Goal: Task Accomplishment & Management: Use online tool/utility

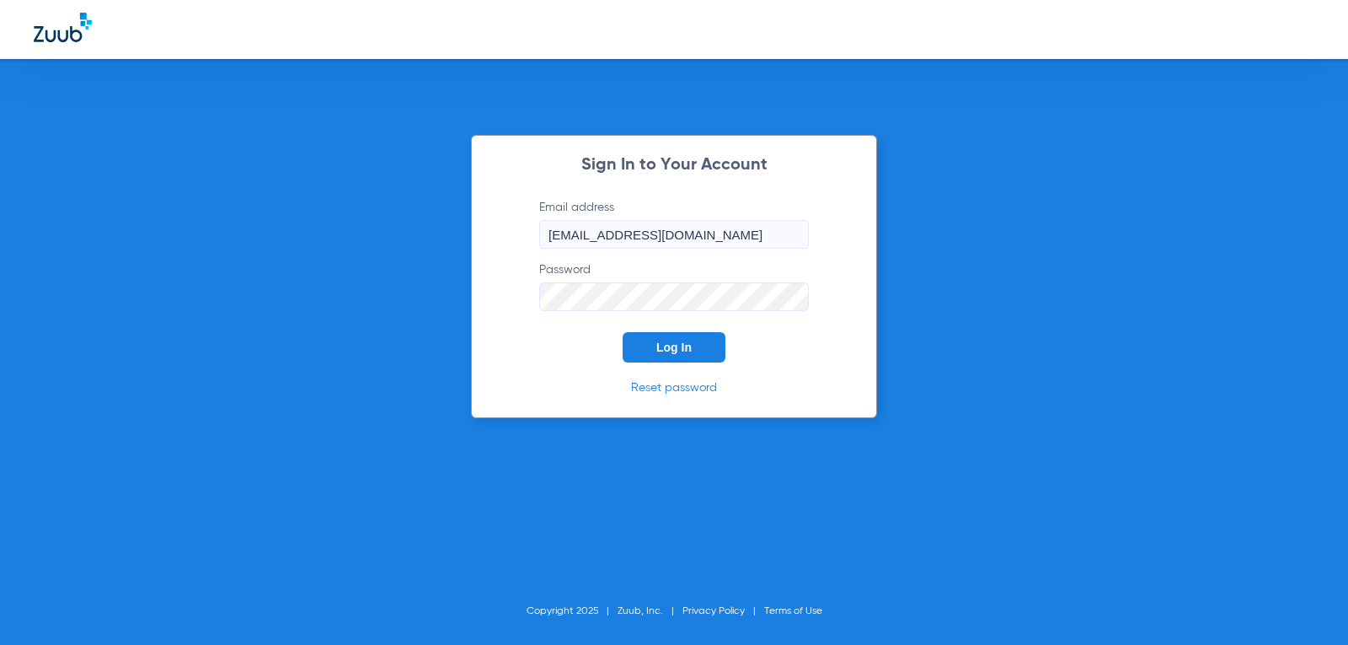
click at [678, 357] on button "Log In" at bounding box center [674, 347] width 103 height 30
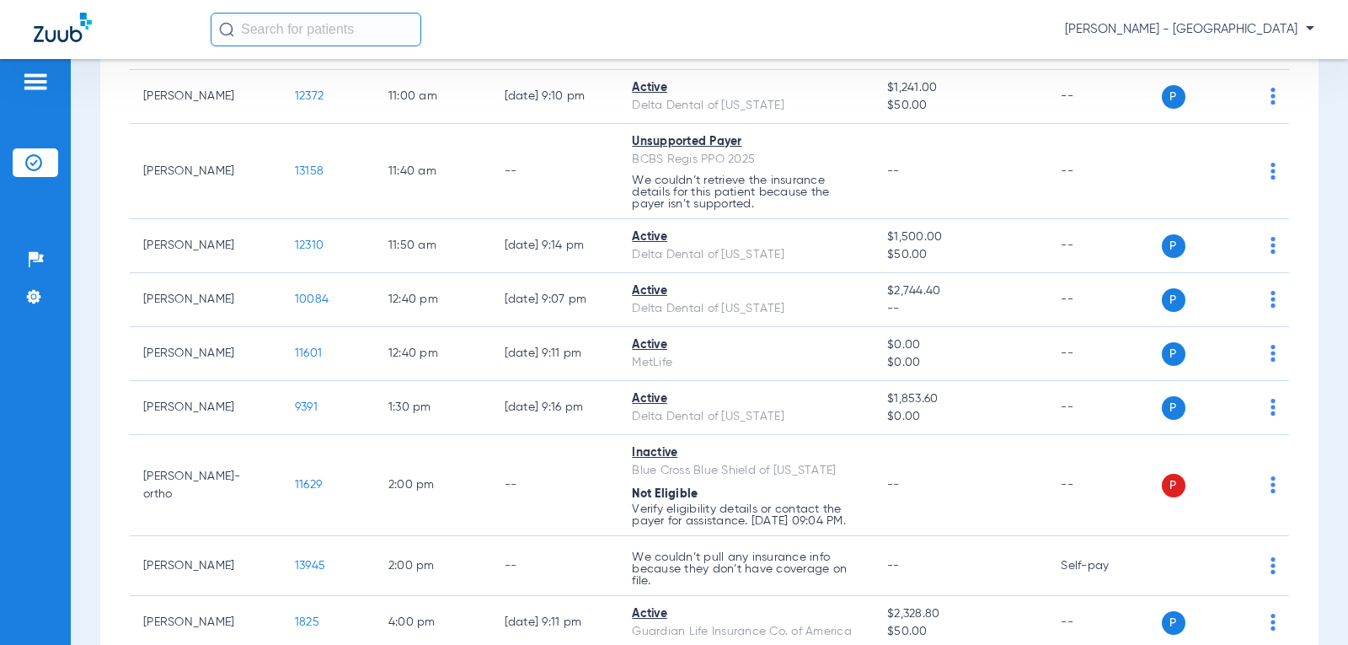
scroll to position [506, 0]
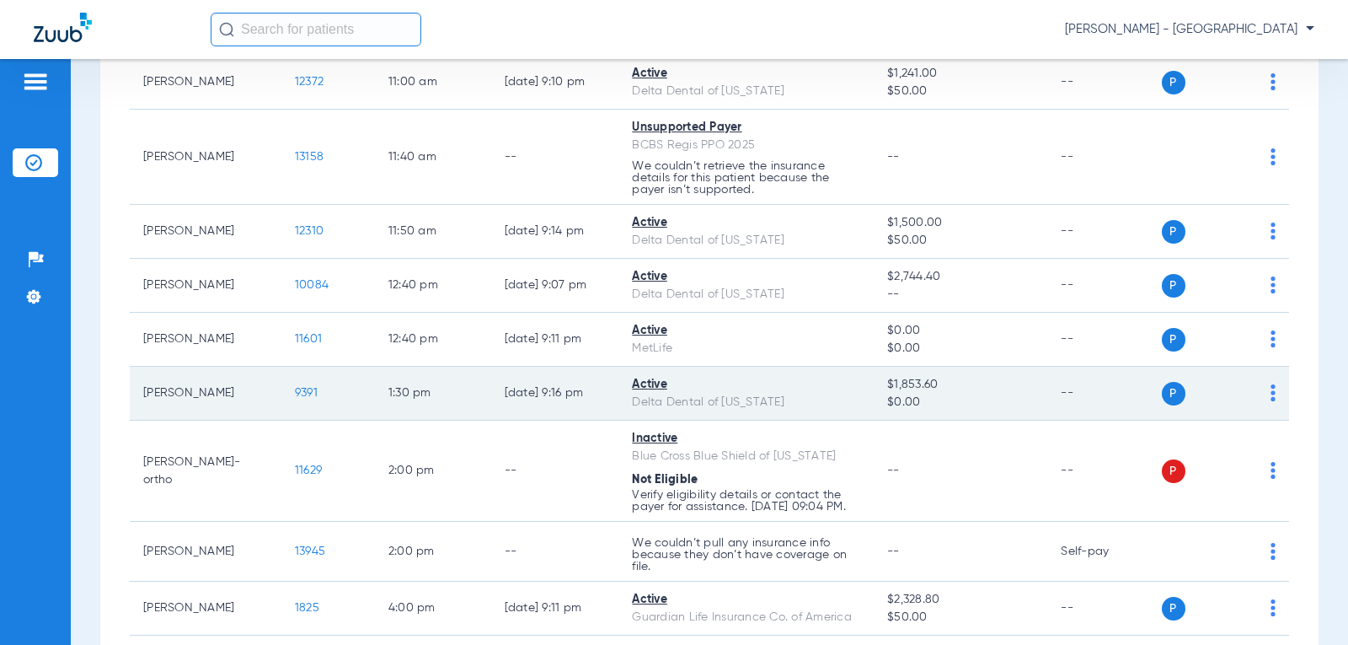
click at [298, 391] on span "9391" at bounding box center [306, 393] width 23 height 12
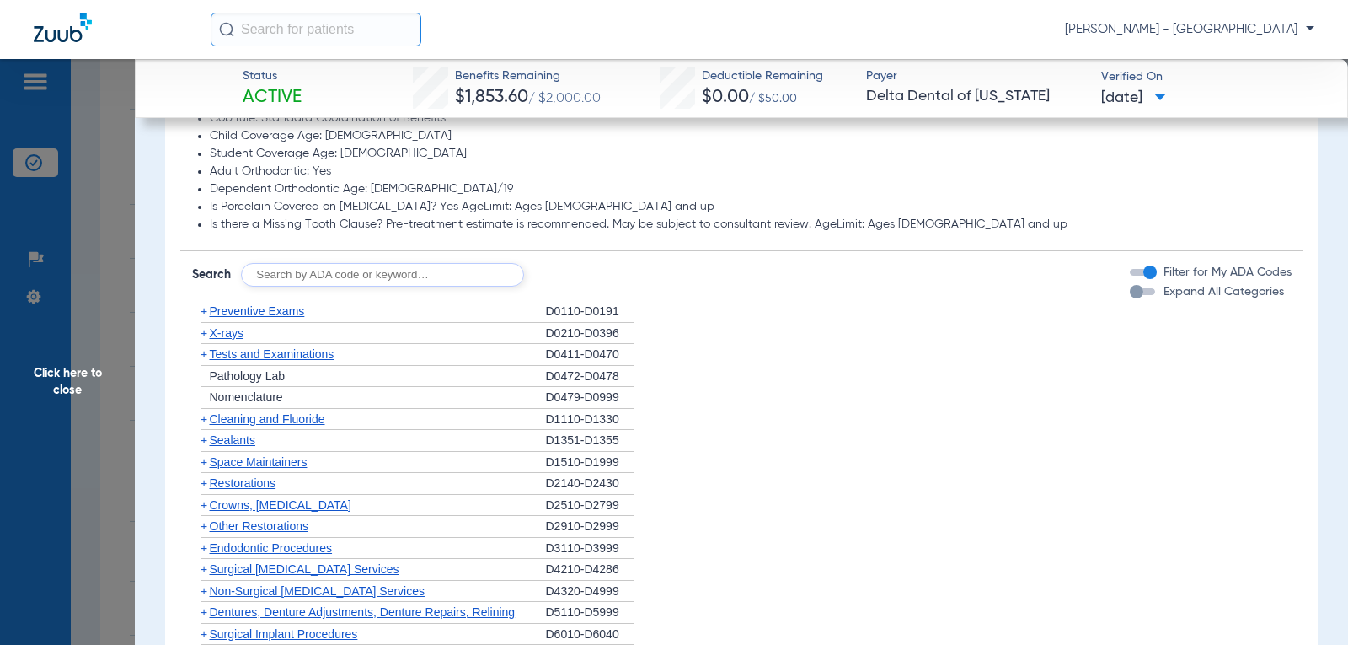
scroll to position [1180, 0]
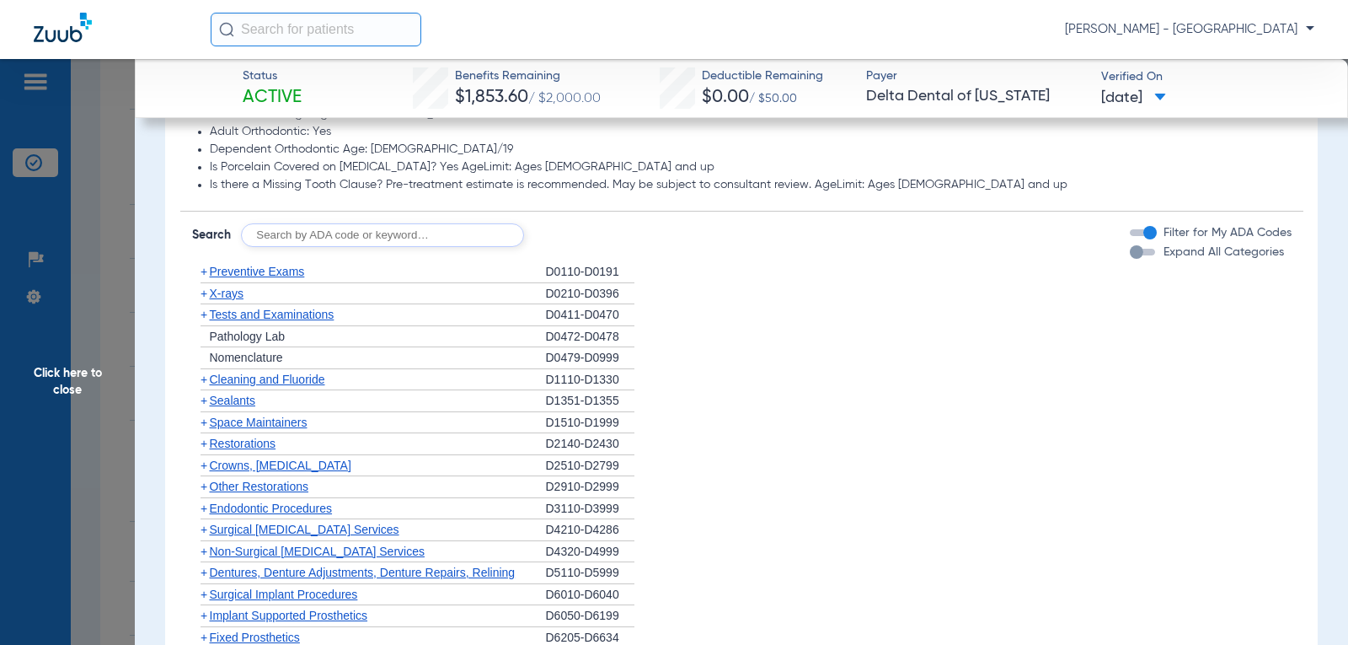
click at [263, 271] on span "Preventive Exams" at bounding box center [257, 271] width 95 height 13
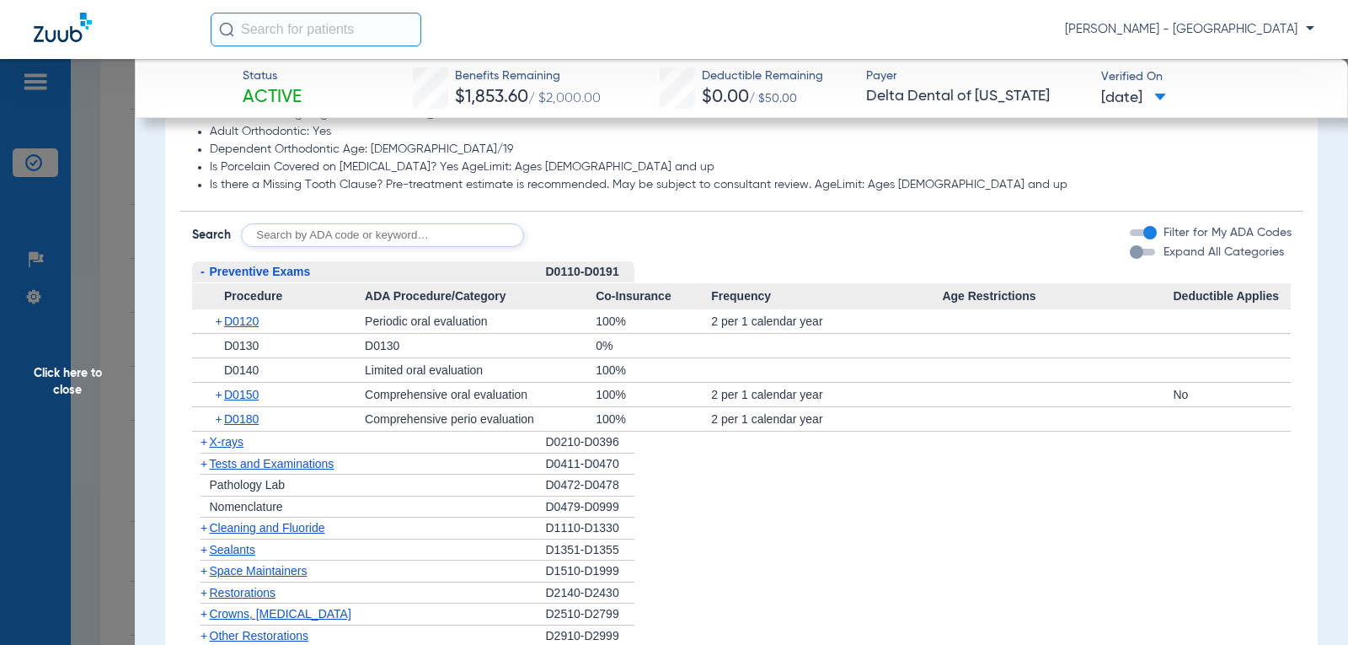
click at [57, 369] on span "Click here to close" at bounding box center [67, 381] width 135 height 645
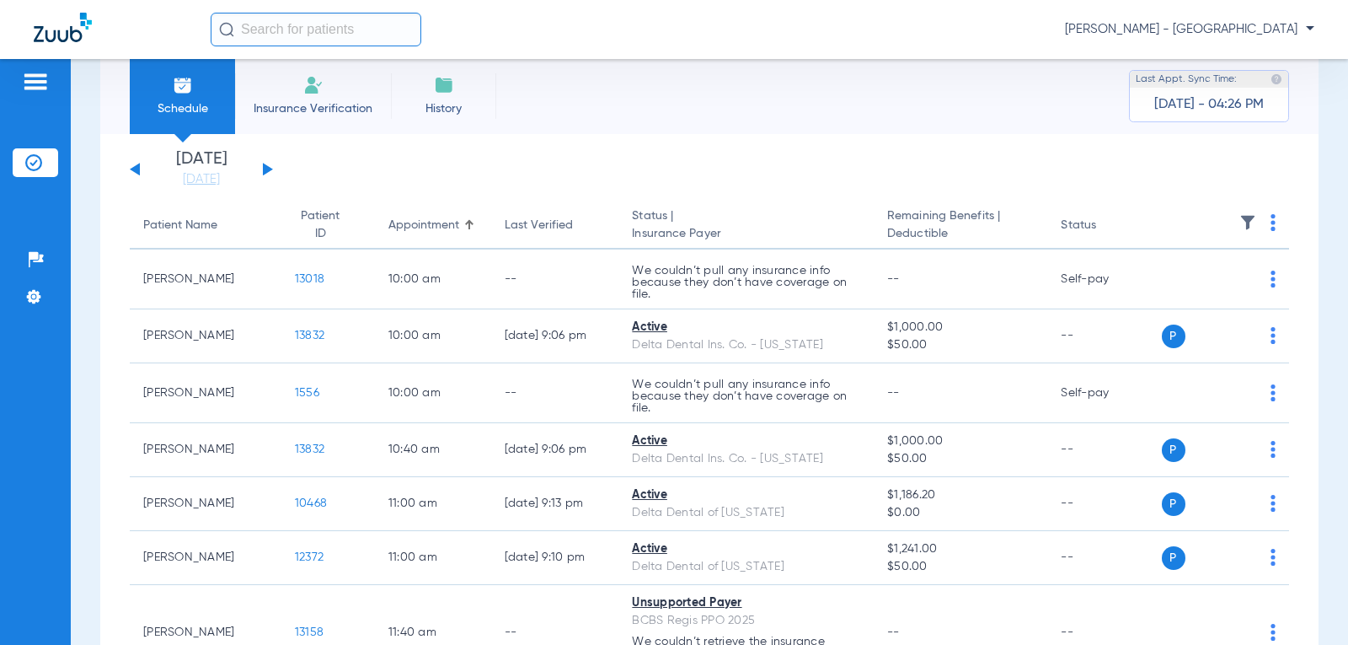
scroll to position [0, 0]
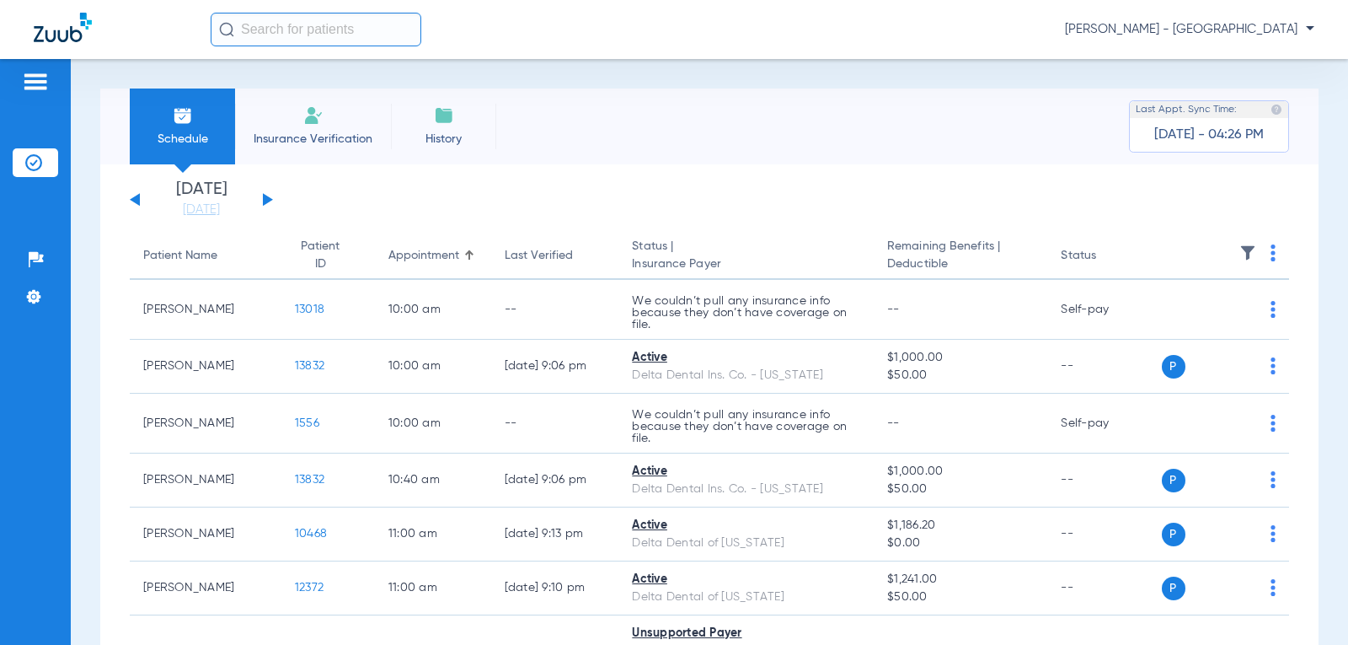
click at [267, 200] on button at bounding box center [268, 199] width 10 height 13
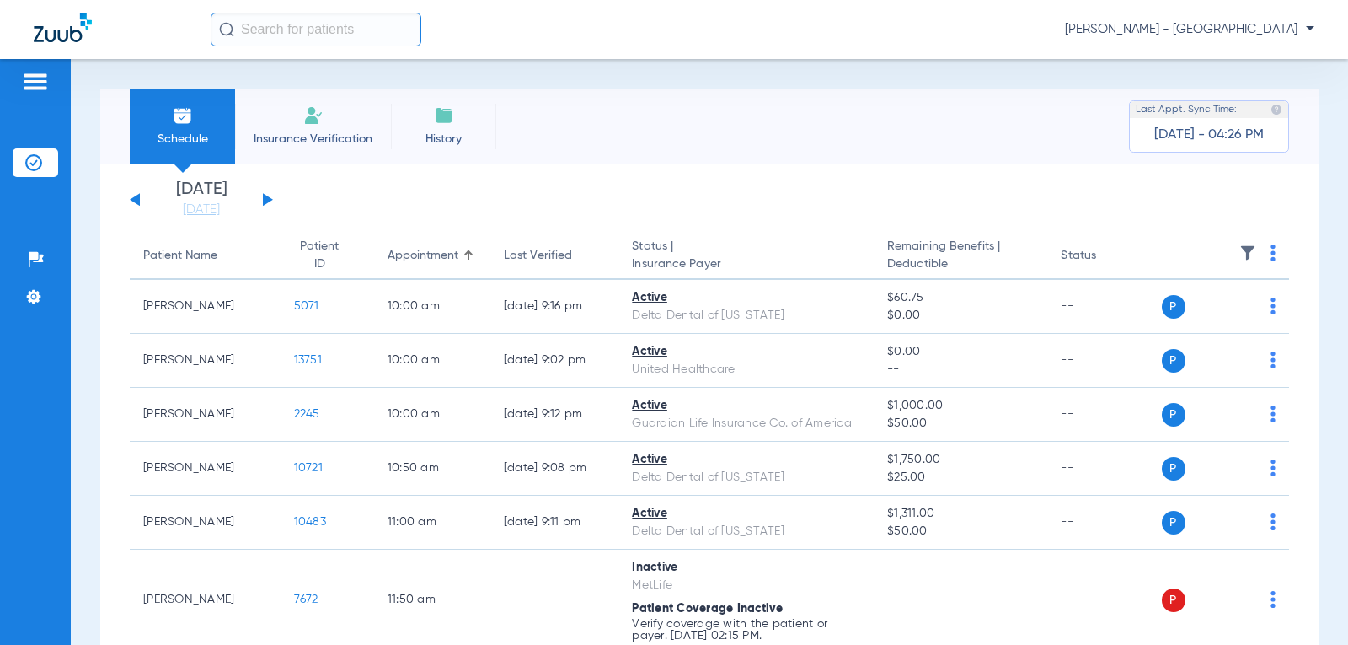
click at [134, 197] on button at bounding box center [135, 199] width 10 height 13
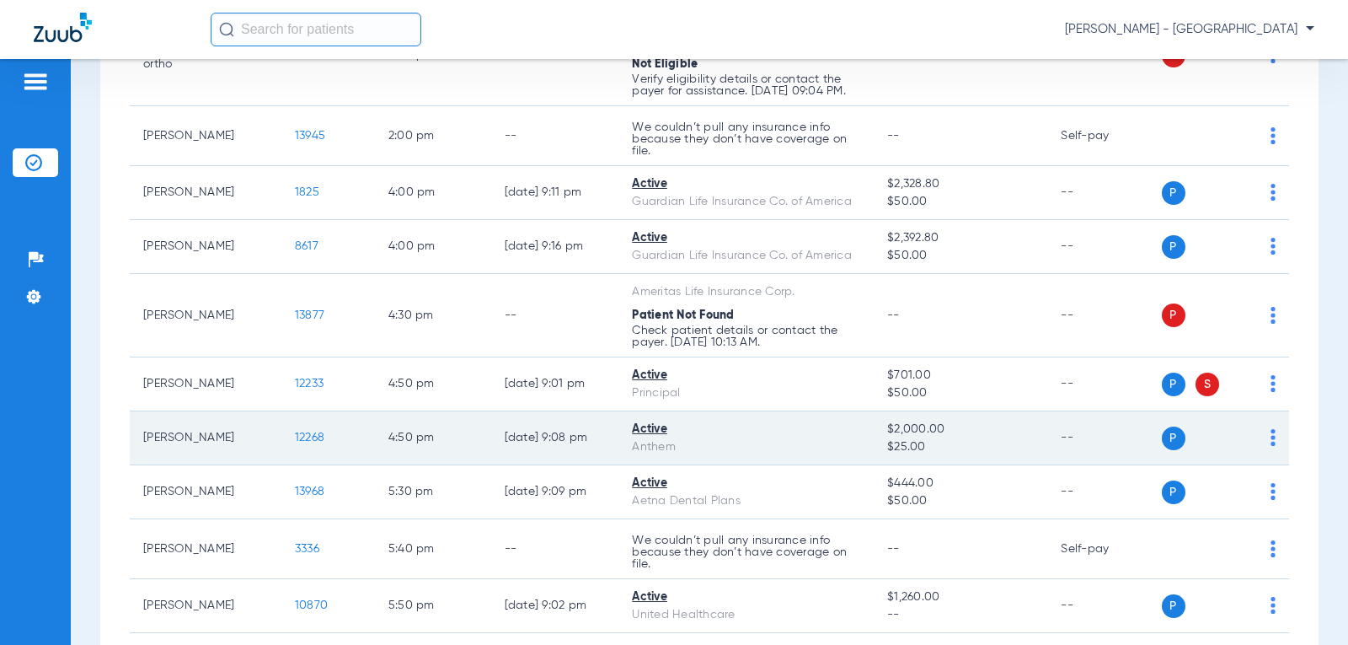
scroll to position [920, 0]
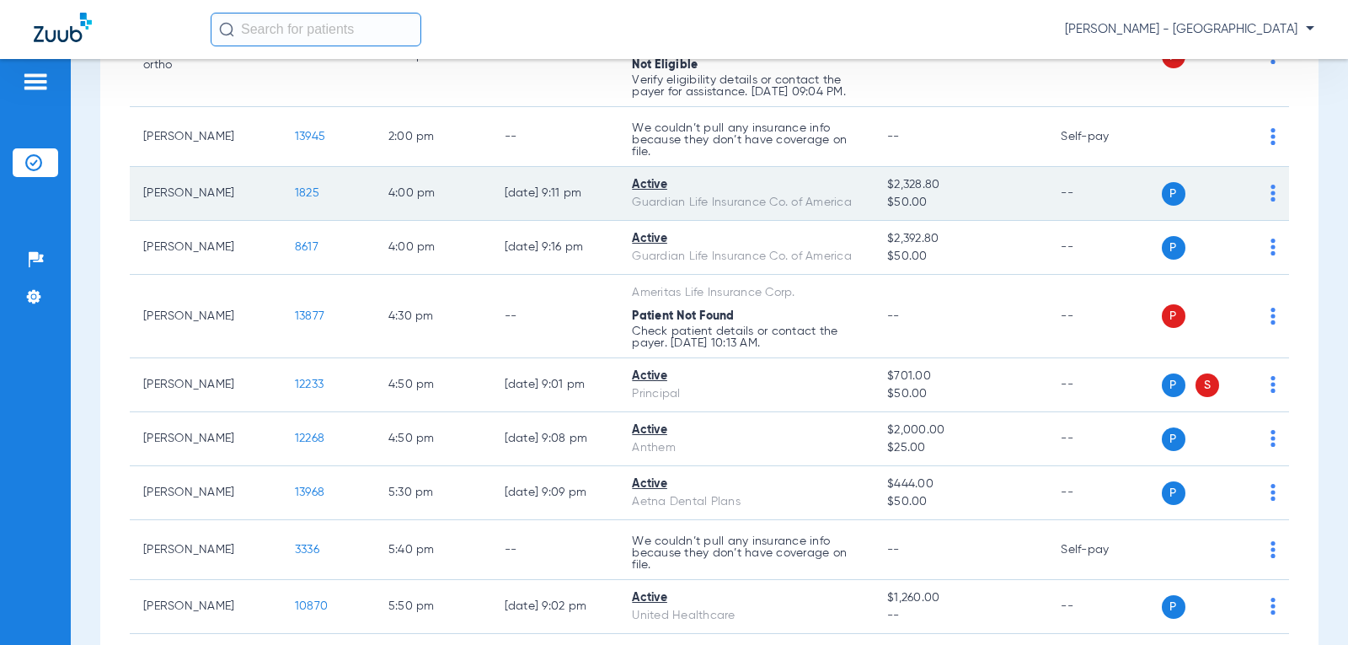
click at [297, 199] on span "1825" at bounding box center [307, 193] width 24 height 12
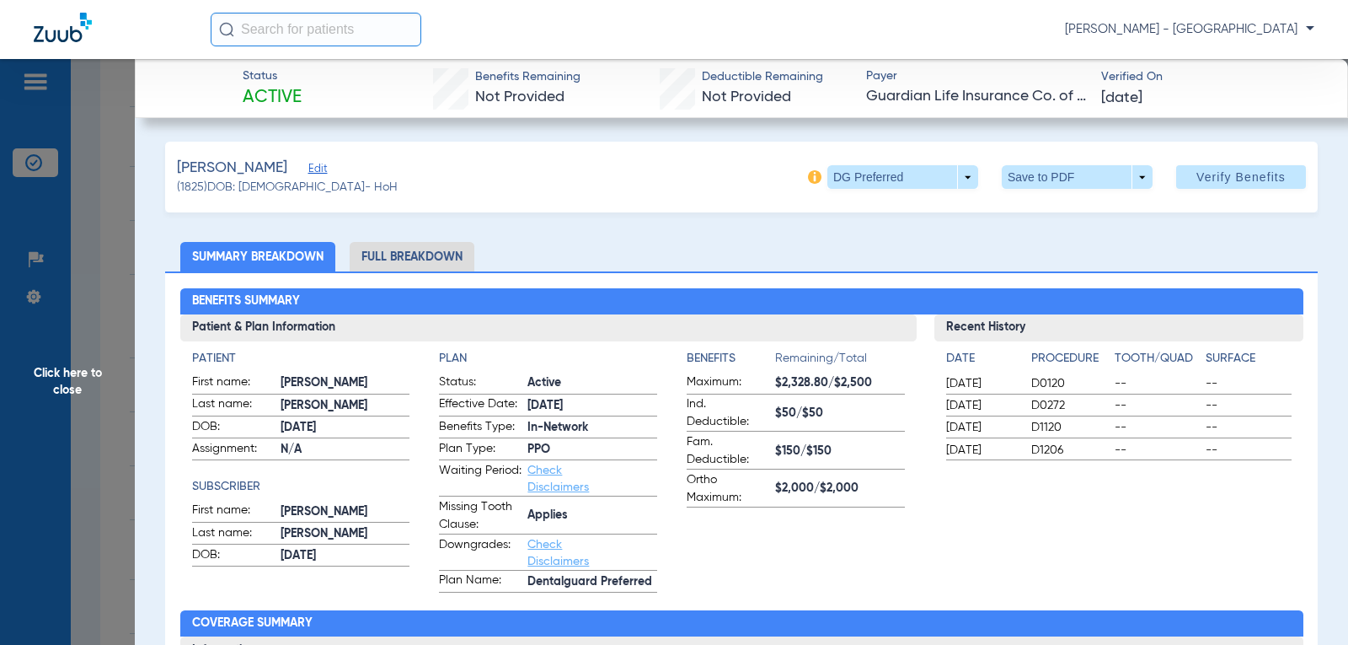
click at [62, 366] on span "Click here to close" at bounding box center [67, 381] width 135 height 645
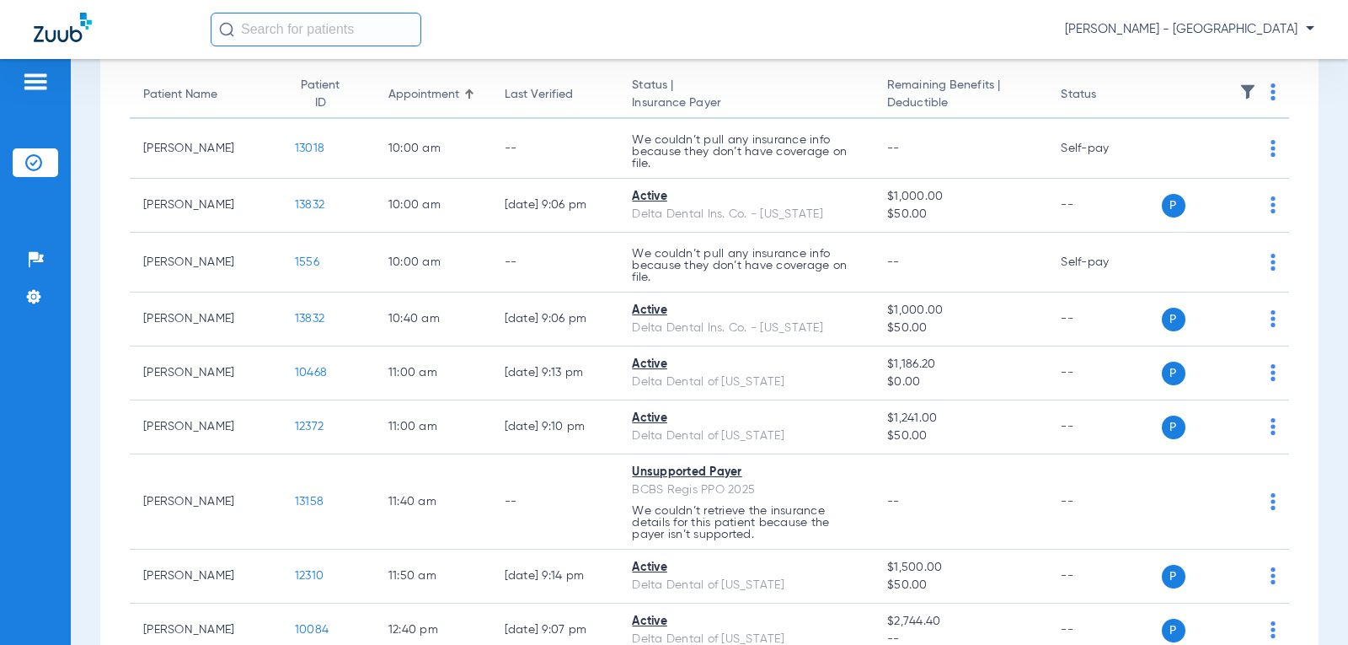
scroll to position [0, 0]
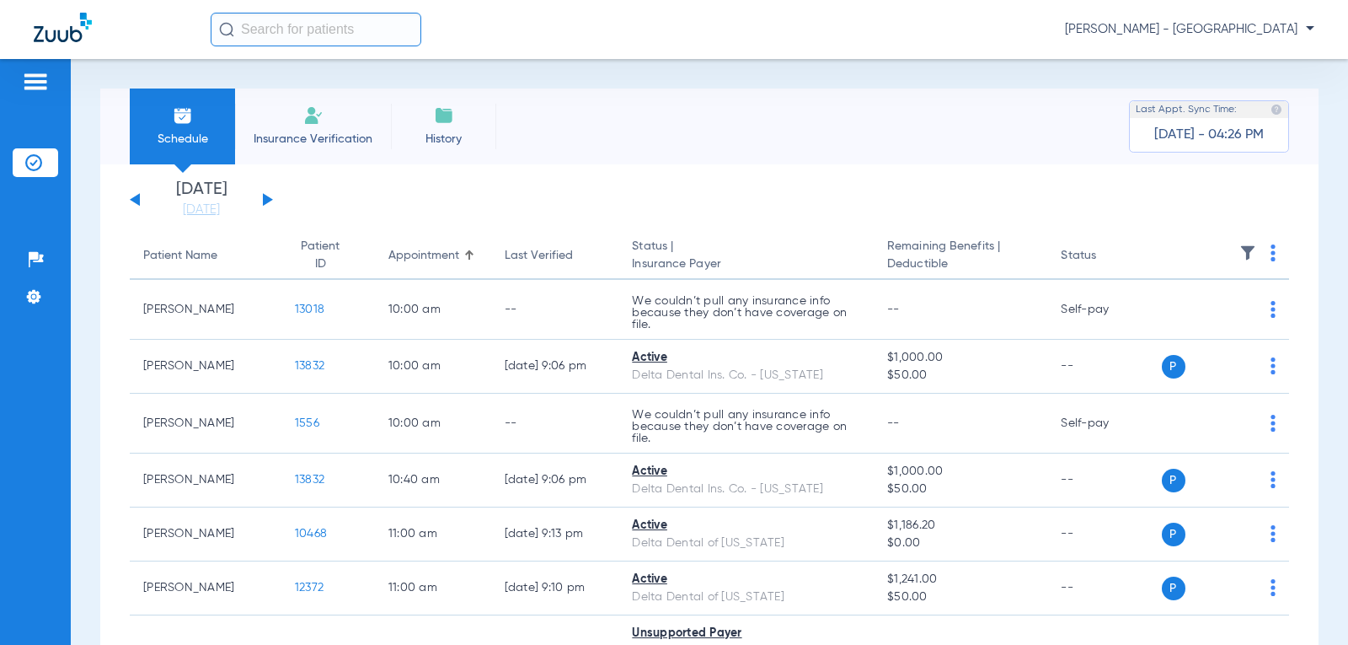
click at [261, 198] on div "[DATE] [DATE] [DATE] [DATE] [DATE] [DATE] [DATE] [DATE] [DATE] [DATE] [DATE] [D…" at bounding box center [201, 199] width 143 height 37
click at [267, 200] on button at bounding box center [268, 199] width 10 height 13
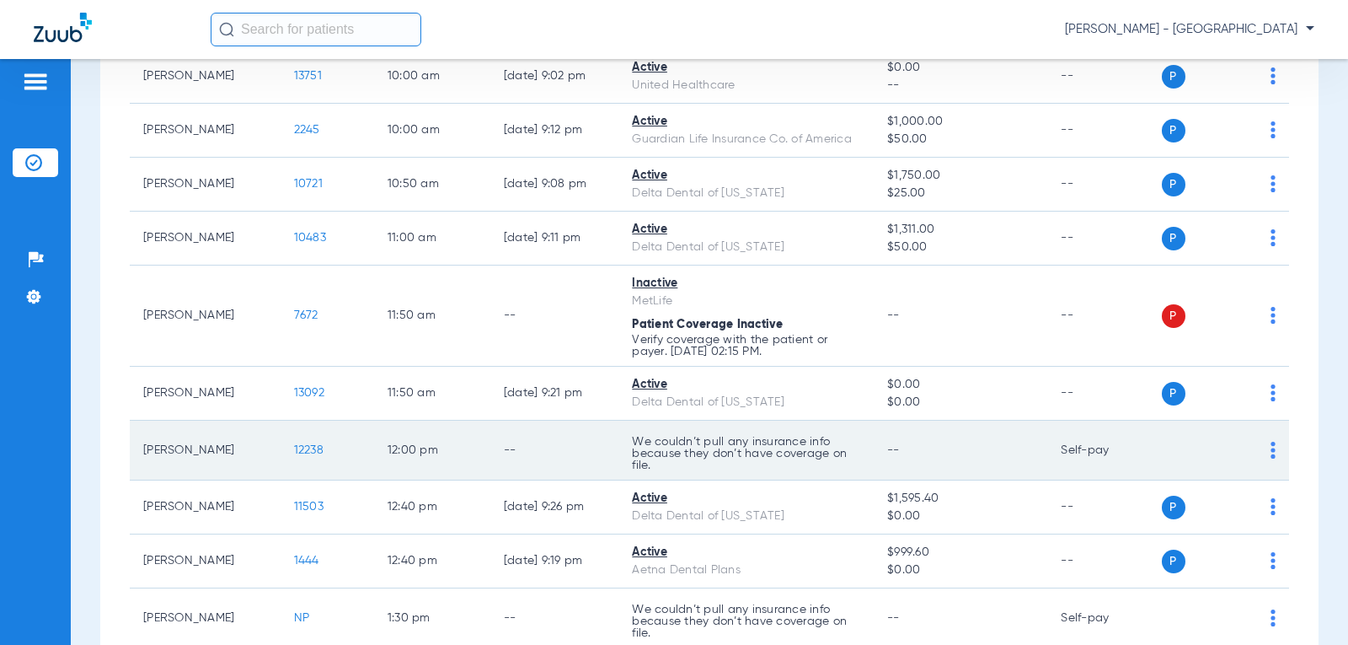
scroll to position [337, 0]
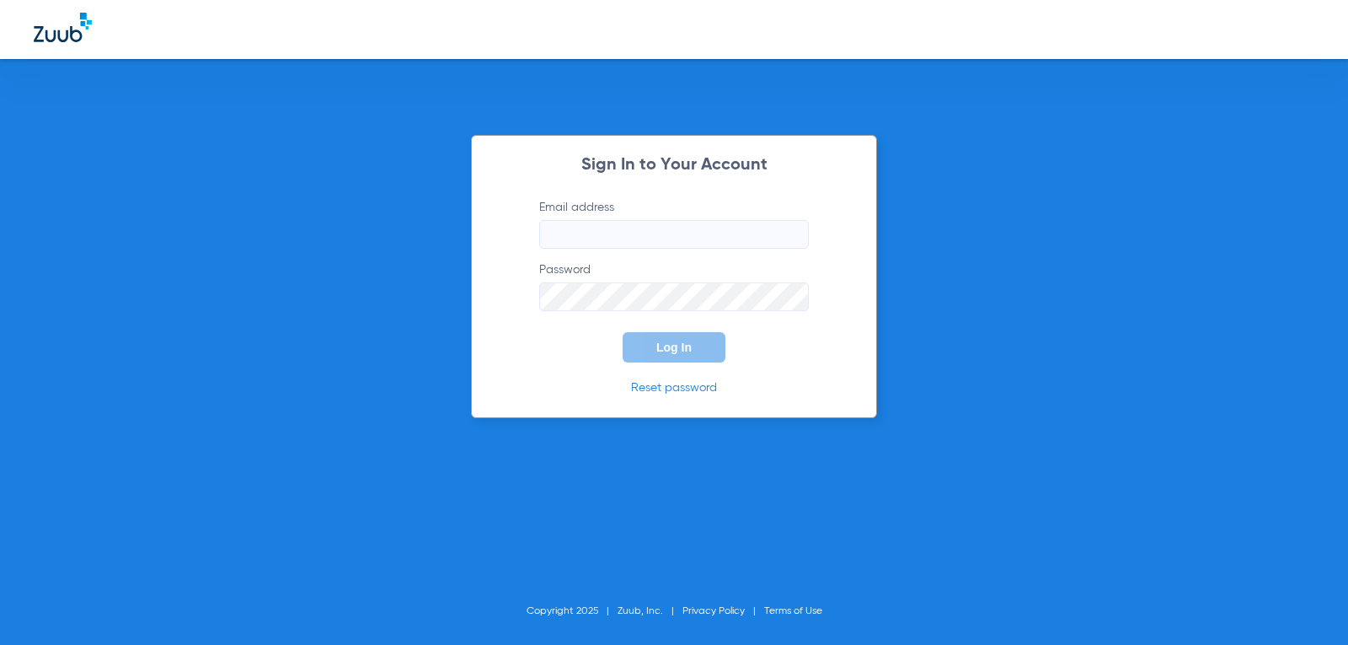
type input "[EMAIL_ADDRESS][DOMAIN_NAME]"
click at [686, 354] on button "Log In" at bounding box center [674, 347] width 103 height 30
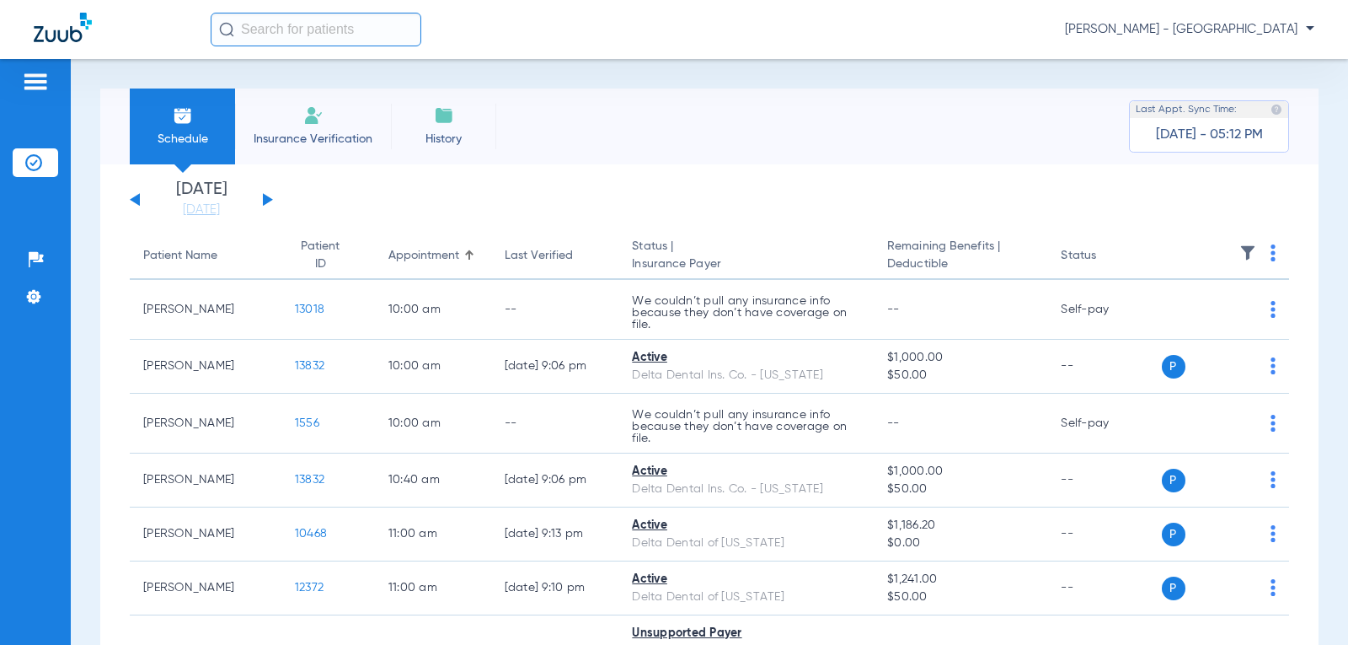
click at [265, 197] on button at bounding box center [268, 199] width 10 height 13
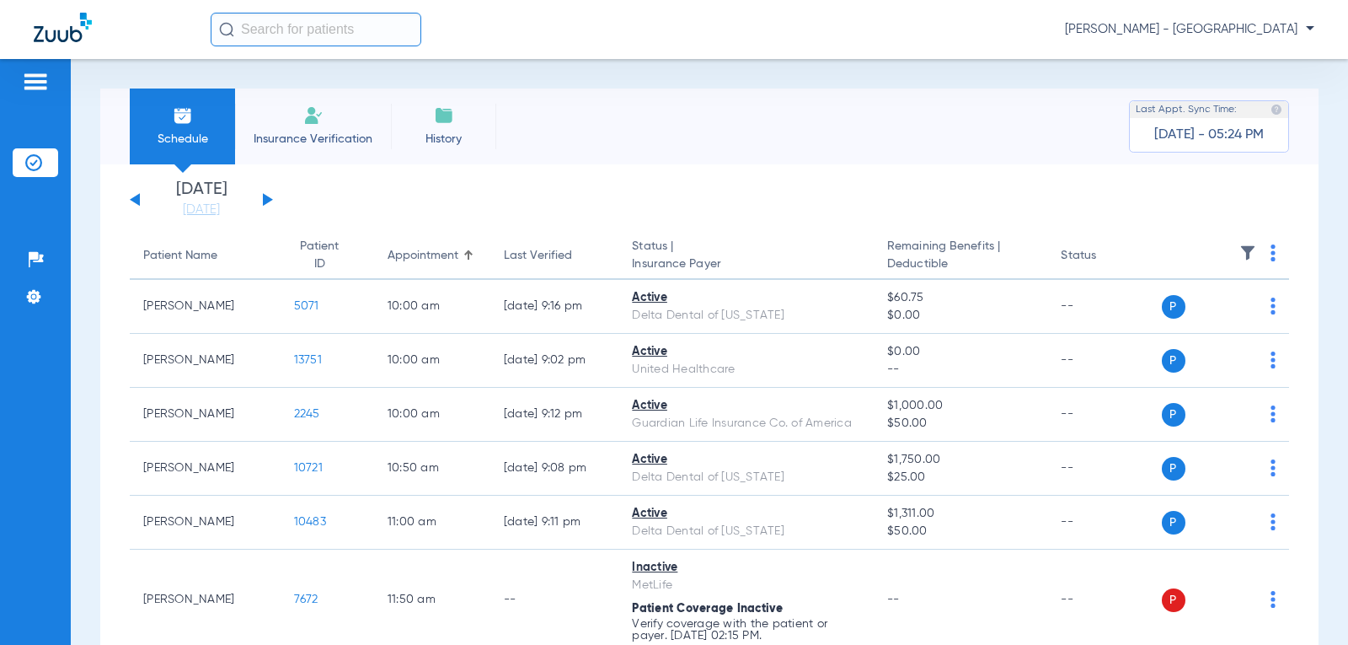
click at [267, 200] on button at bounding box center [268, 199] width 10 height 13
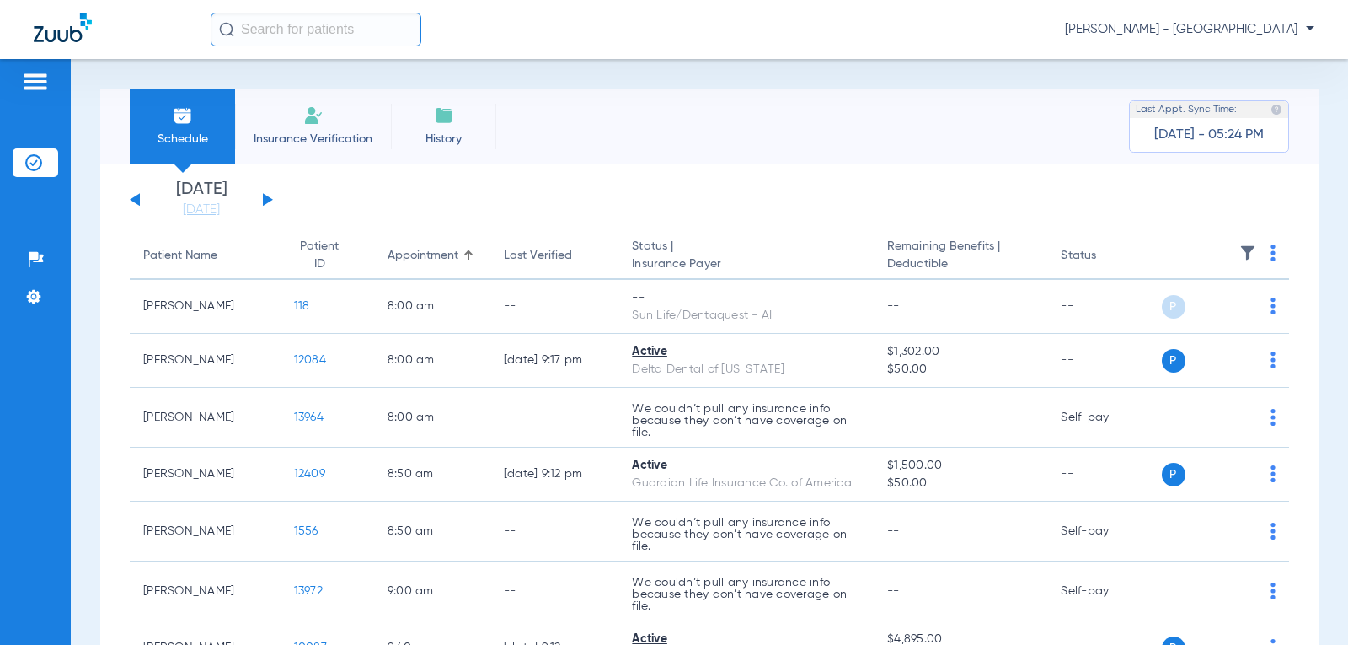
click at [132, 201] on div "[DATE] [DATE] [DATE] [DATE] [DATE] [DATE] [DATE] [DATE] [DATE] [DATE] [DATE] [D…" at bounding box center [201, 199] width 143 height 37
click at [137, 201] on button at bounding box center [135, 199] width 10 height 13
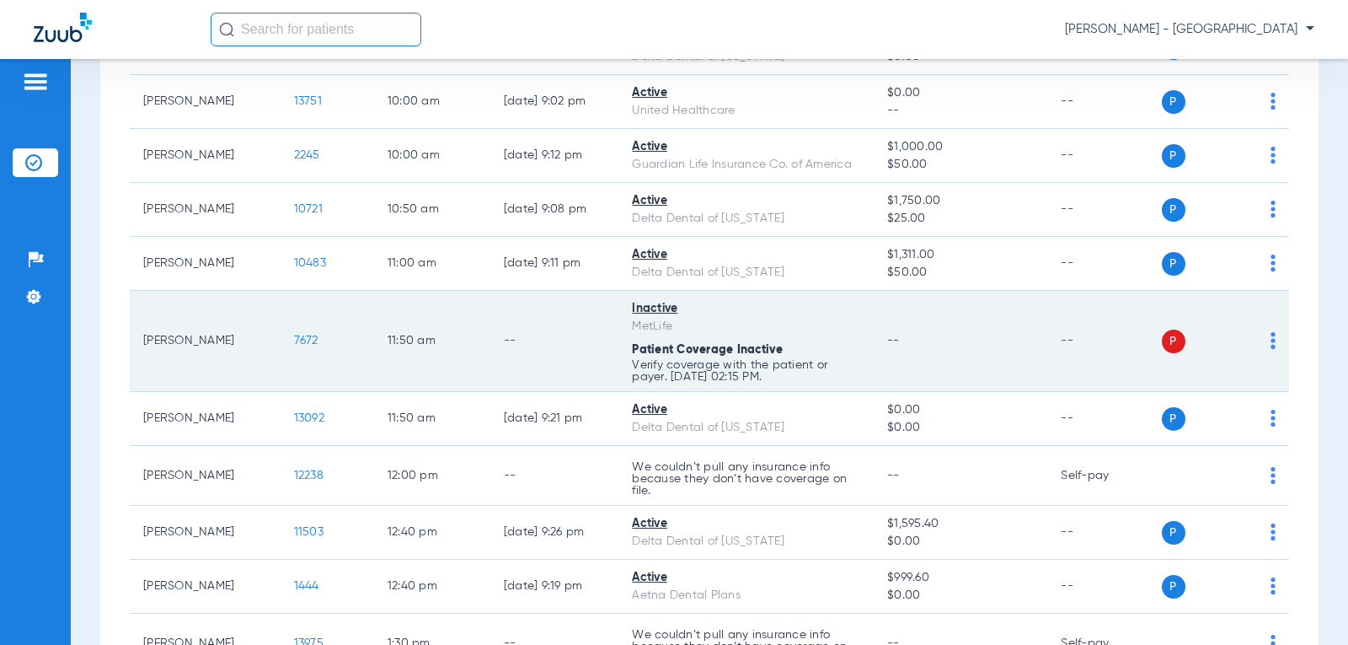
scroll to position [253, 0]
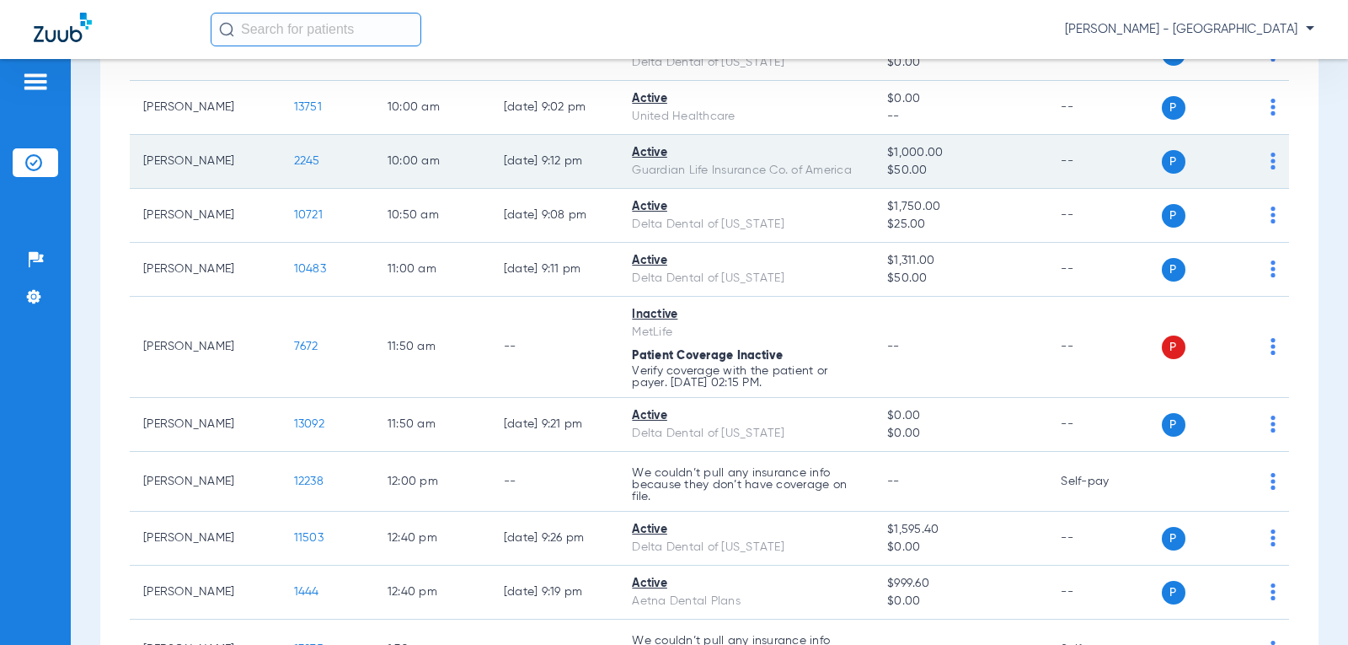
click at [297, 160] on span "2245" at bounding box center [307, 161] width 26 height 12
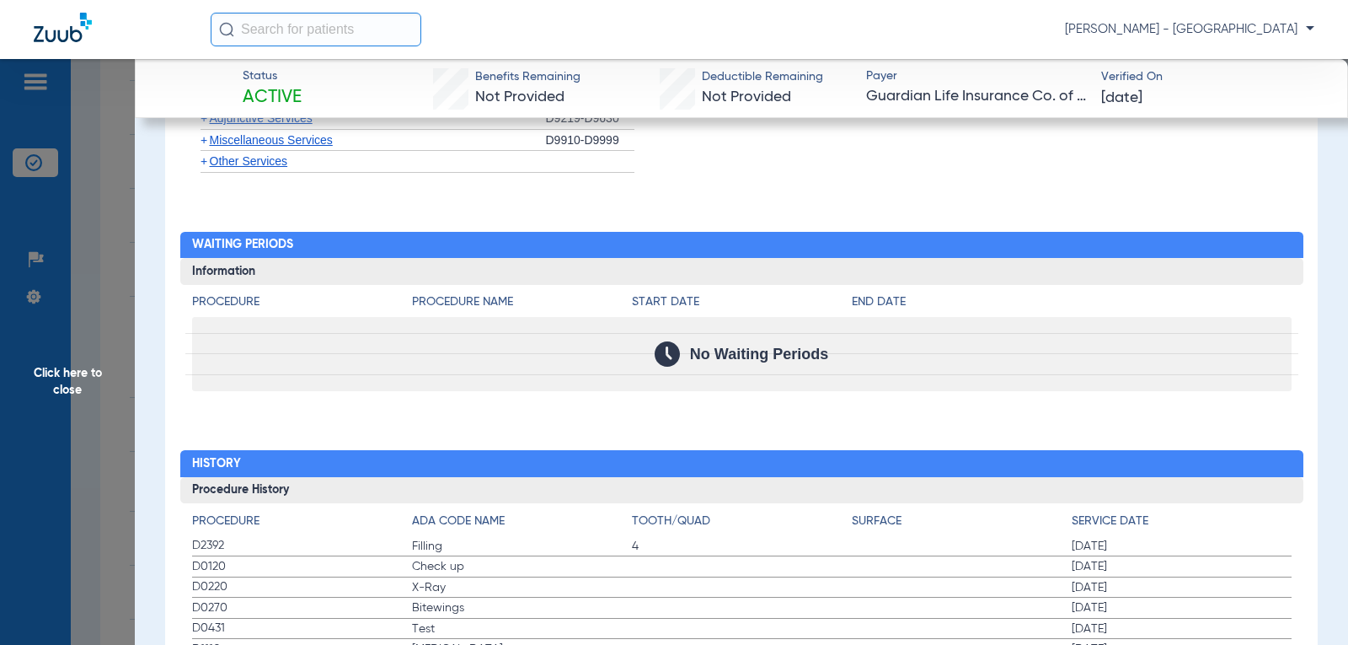
scroll to position [2457, 0]
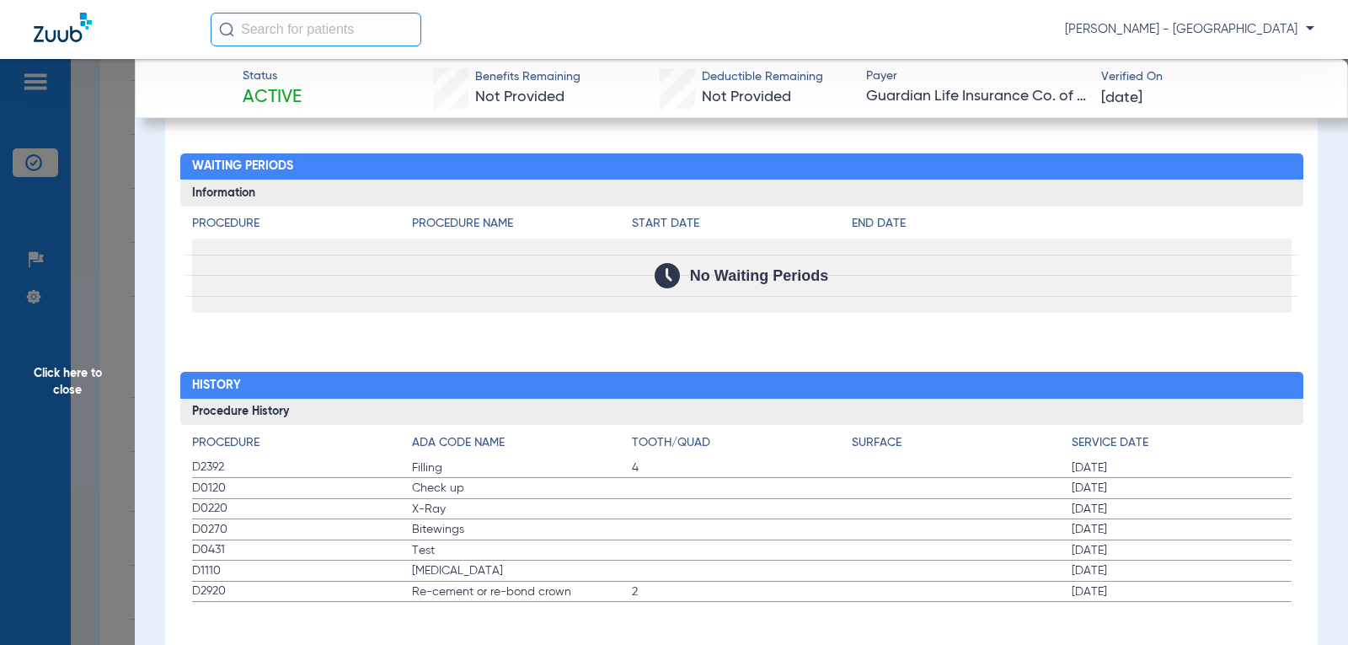
click at [80, 362] on span "Click here to close" at bounding box center [67, 381] width 135 height 645
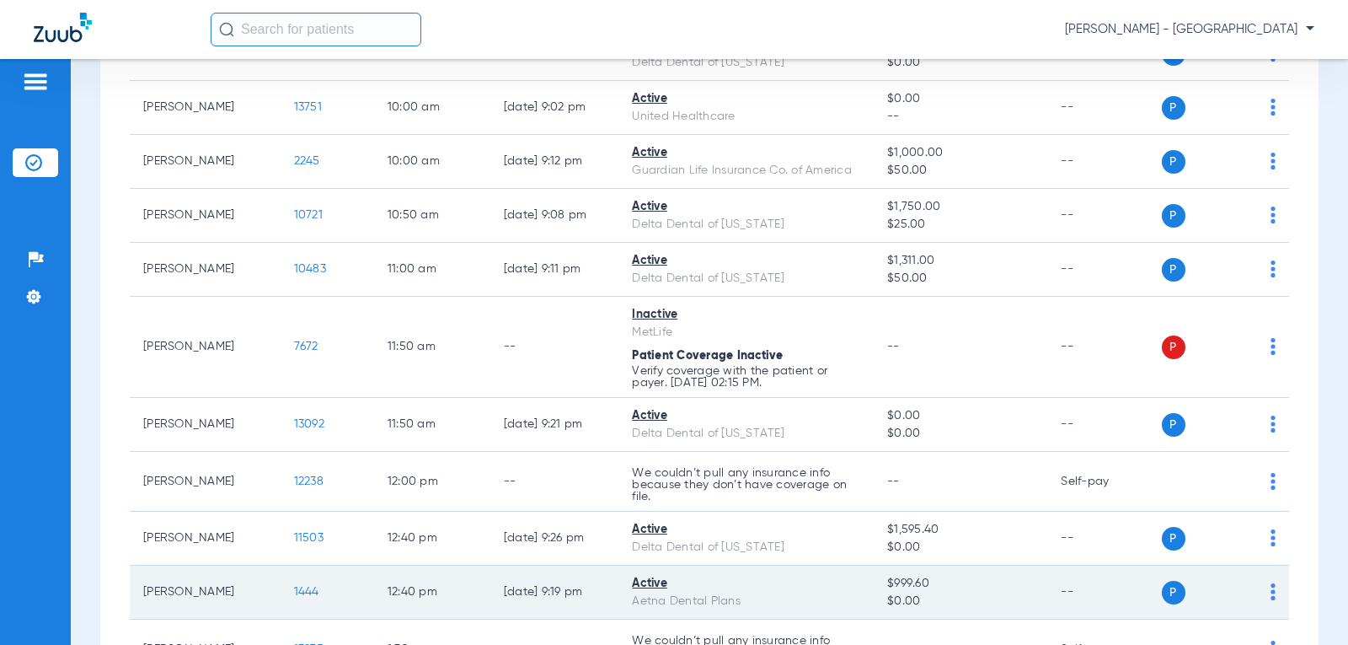
scroll to position [0, 0]
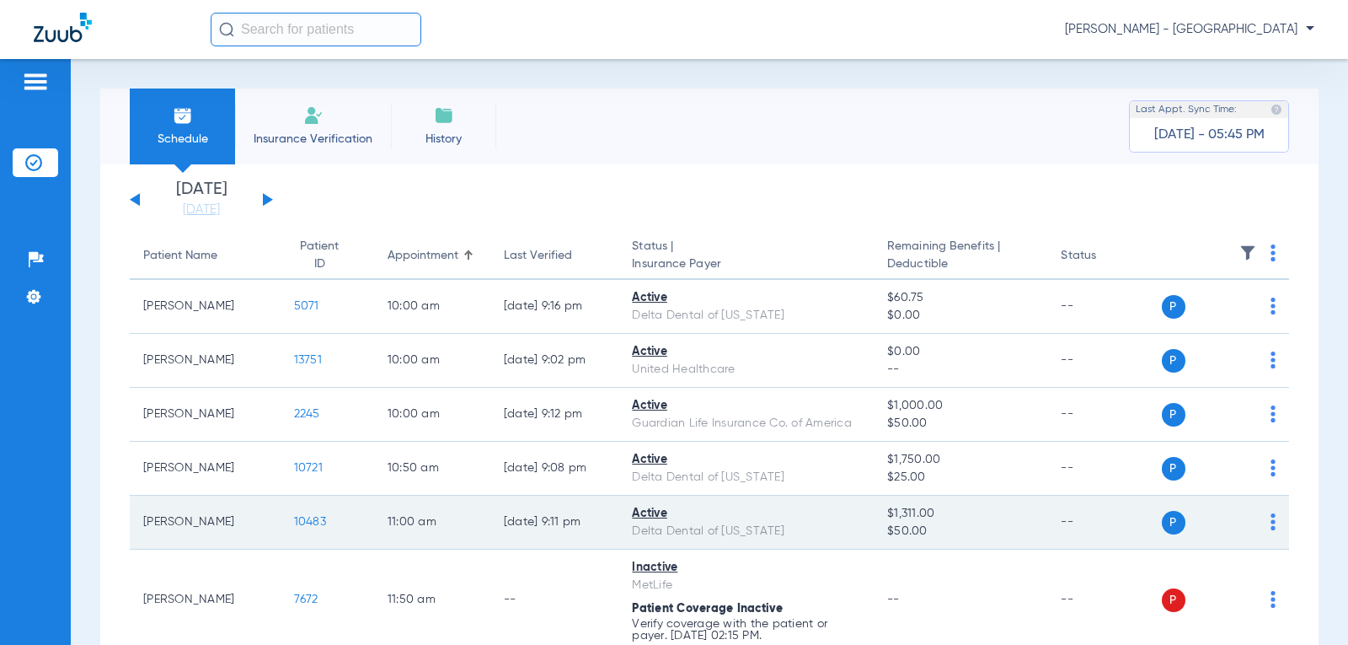
click at [296, 519] on span "10483" at bounding box center [310, 522] width 32 height 12
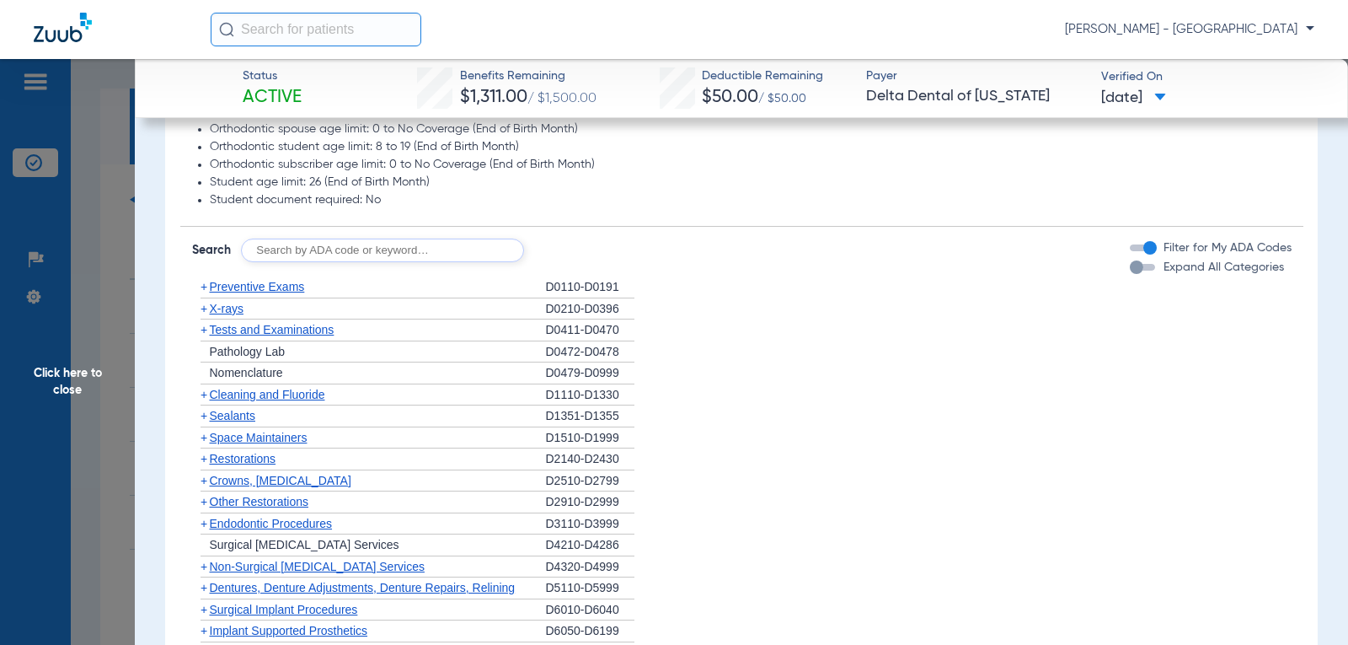
scroll to position [1011, 0]
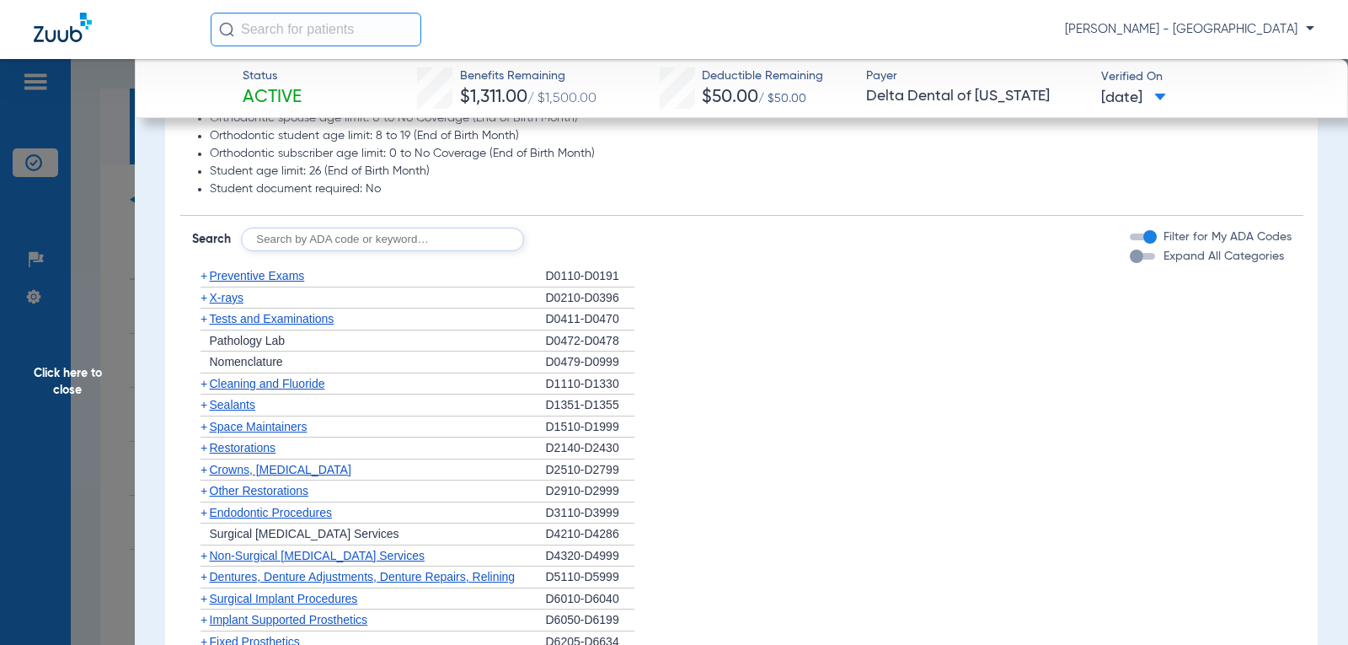
click at [285, 384] on span "Cleaning and Fluoride" at bounding box center [267, 383] width 115 height 13
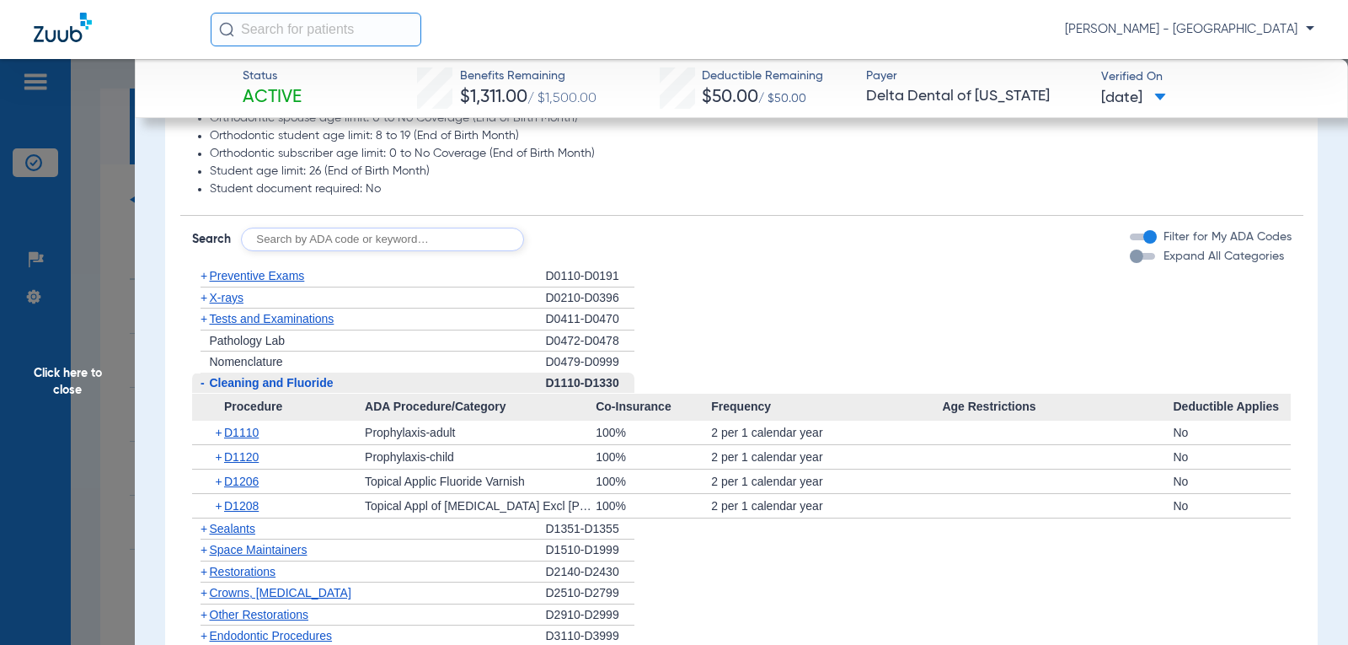
click at [75, 377] on span "Click here to close" at bounding box center [67, 381] width 135 height 645
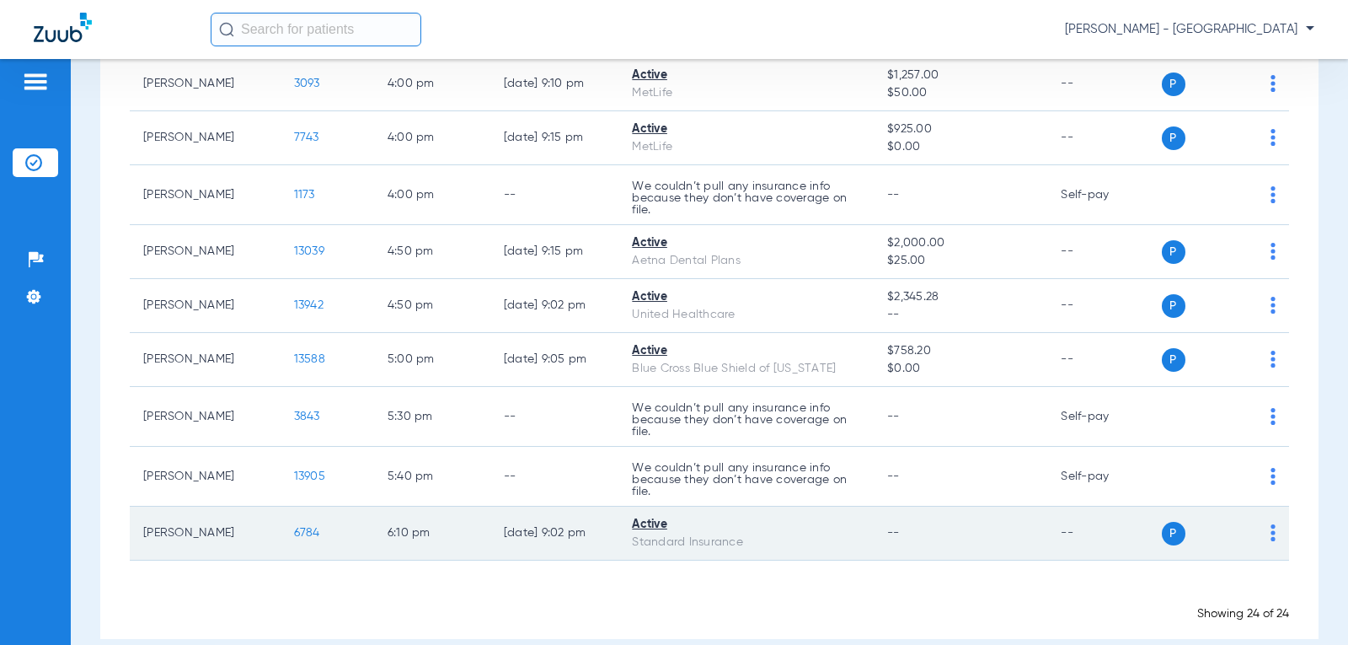
scroll to position [1161, 0]
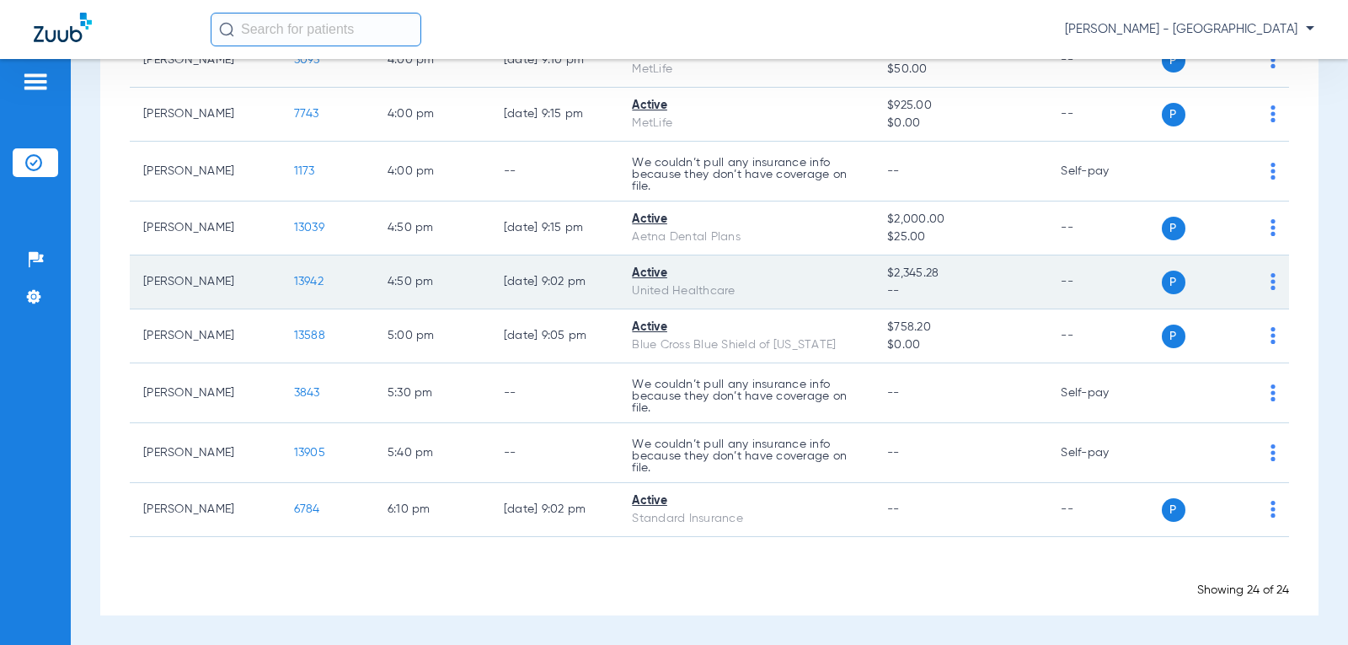
click at [464, 288] on td "4:50 PM" at bounding box center [432, 282] width 116 height 54
